Goal: Task Accomplishment & Management: Use online tool/utility

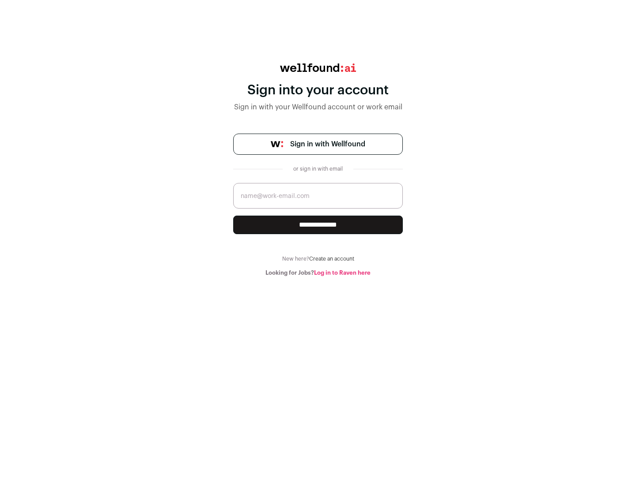
click at [327, 144] on span "Sign in with Wellfound" at bounding box center [327, 144] width 75 height 11
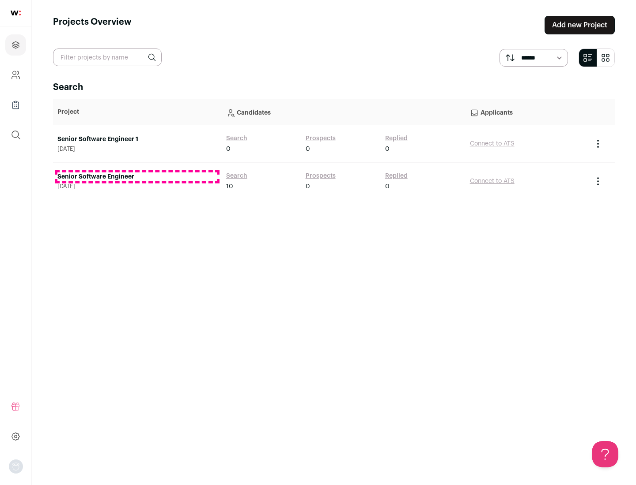
click at [137, 177] on link "Senior Software Engineer" at bounding box center [137, 177] width 160 height 9
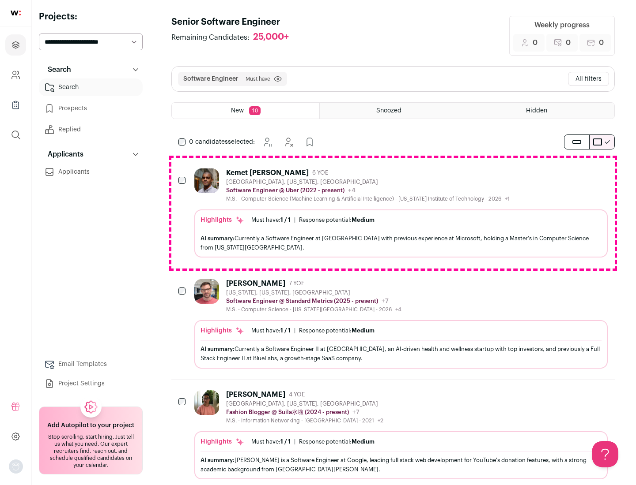
click at [393, 213] on div "Highlights Must have: 1 / 1 How many must haves have been fulfilled? | Response…" at bounding box center [400, 234] width 413 height 48
